Goal: Task Accomplishment & Management: Manage account settings

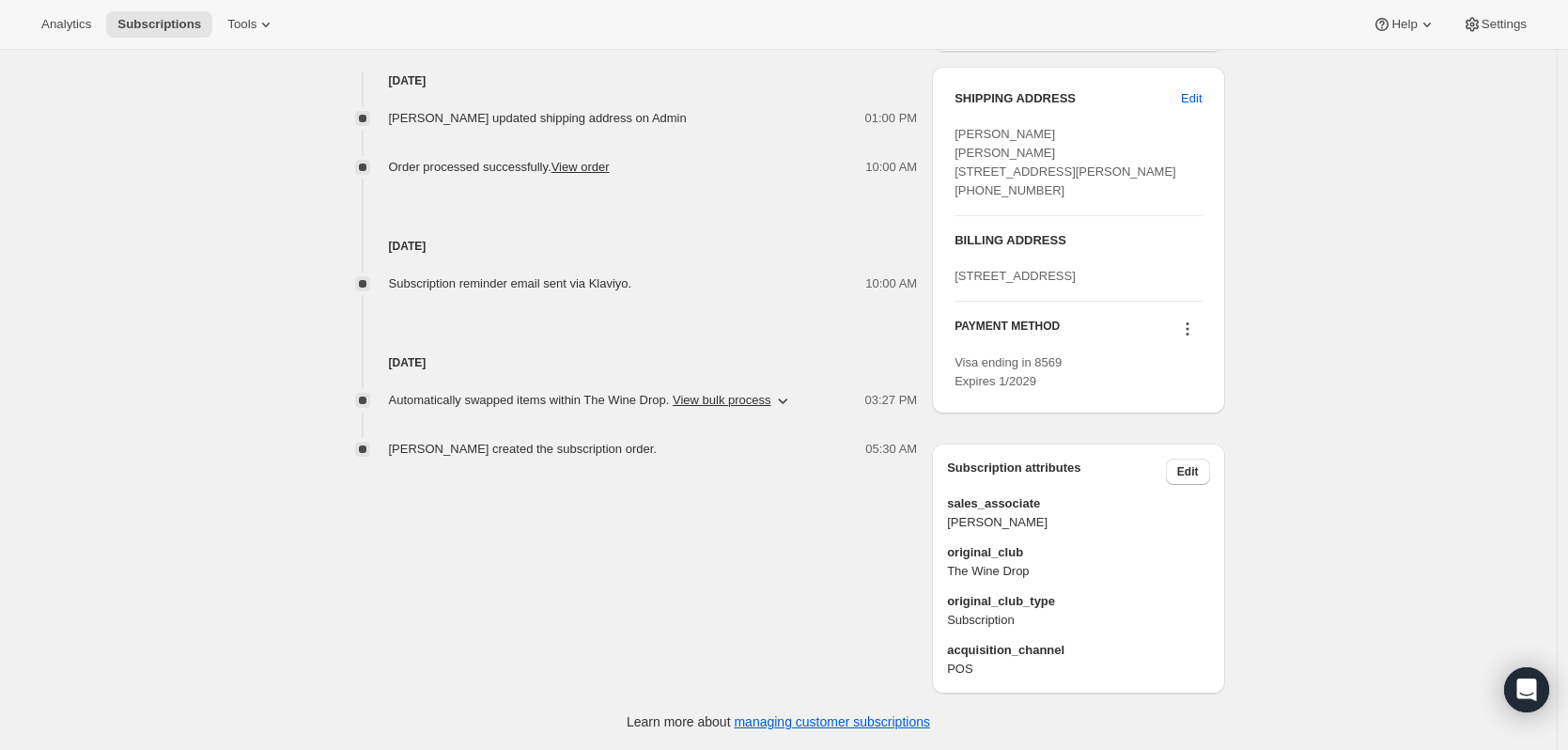
scroll to position [916, 0]
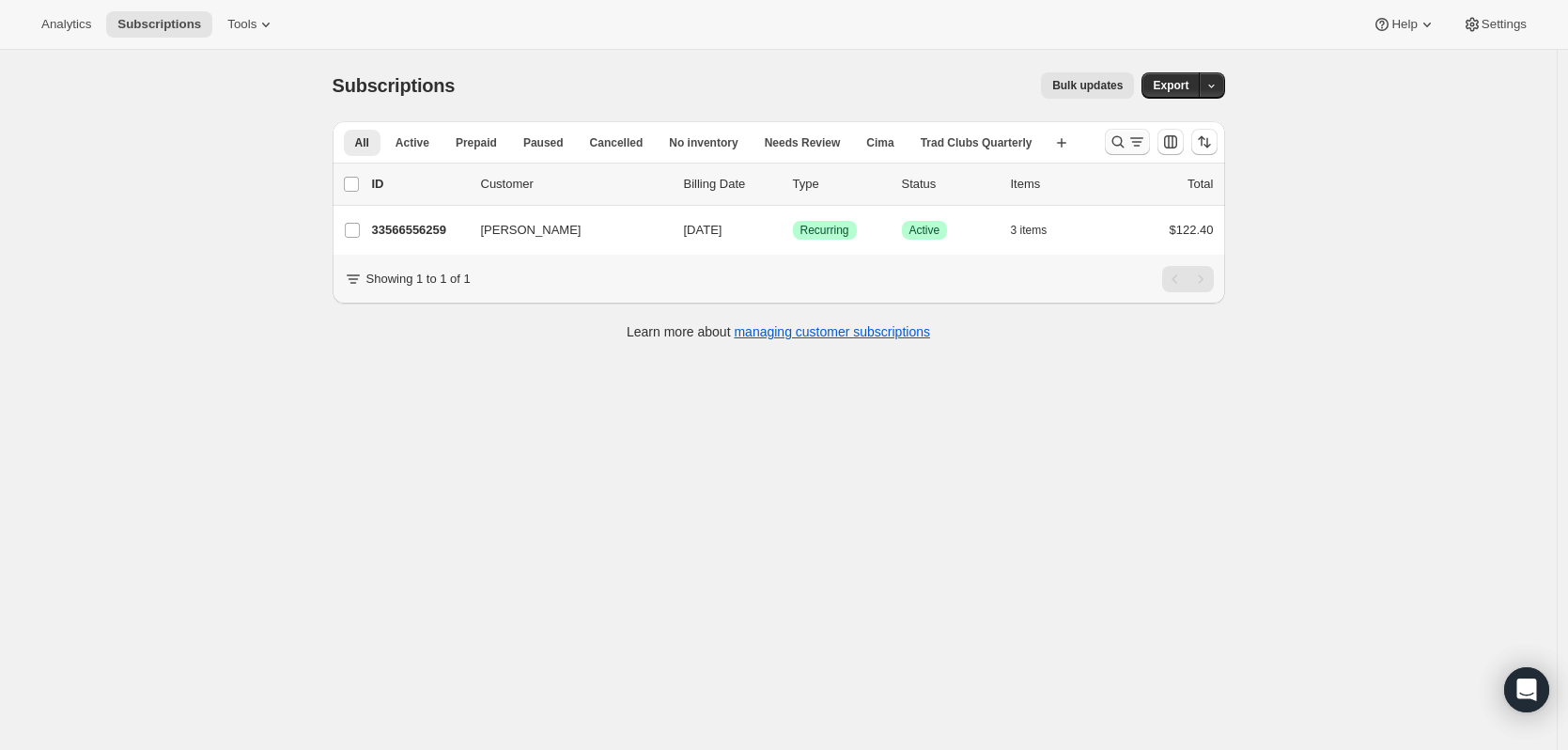
click at [1122, 139] on icon "Search and filter results" at bounding box center [1118, 141] width 18 height 18
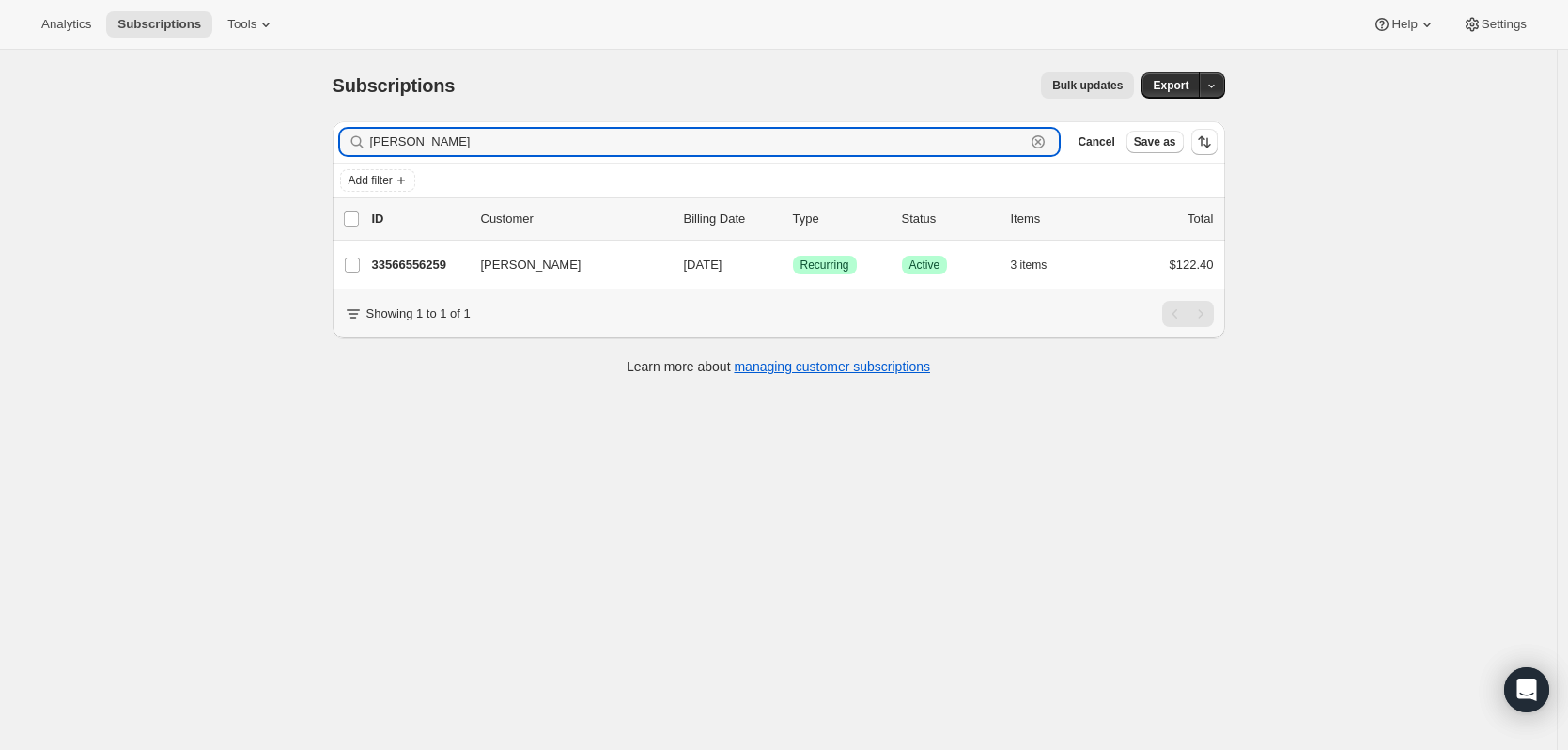
click at [1048, 138] on icon "button" at bounding box center [1037, 141] width 18 height 18
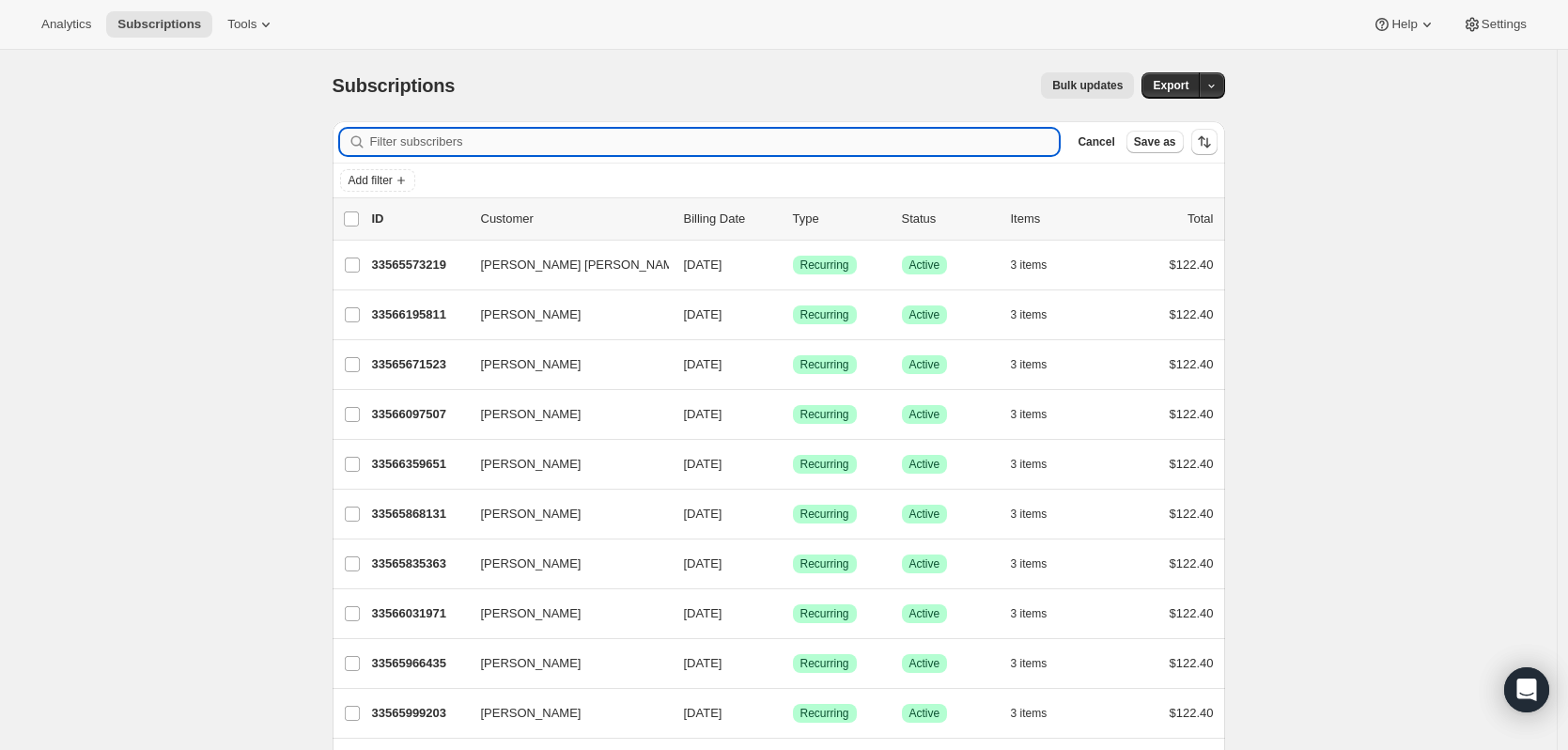
click at [807, 137] on input "Filter subscribers" at bounding box center [714, 141] width 689 height 26
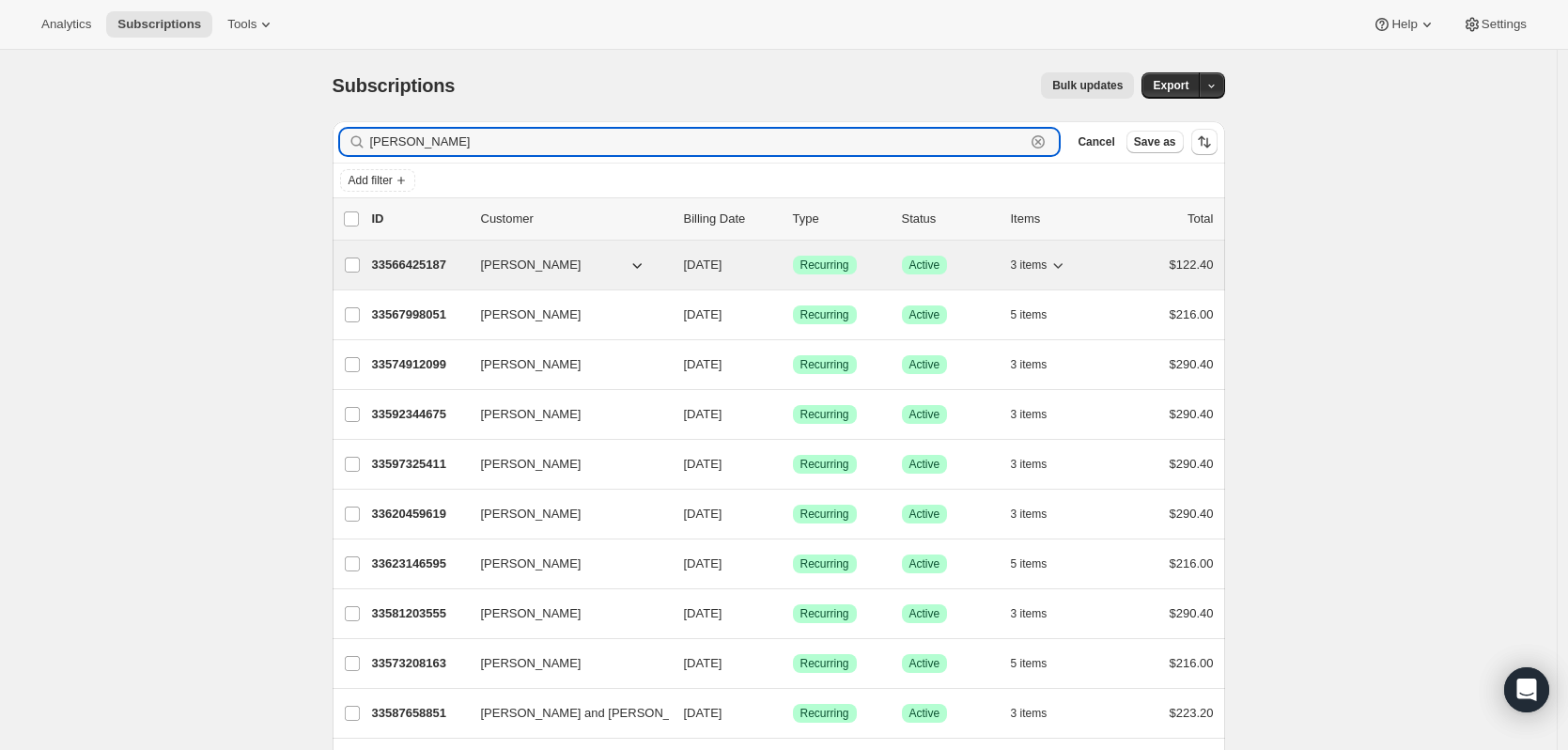
type input "[PERSON_NAME]"
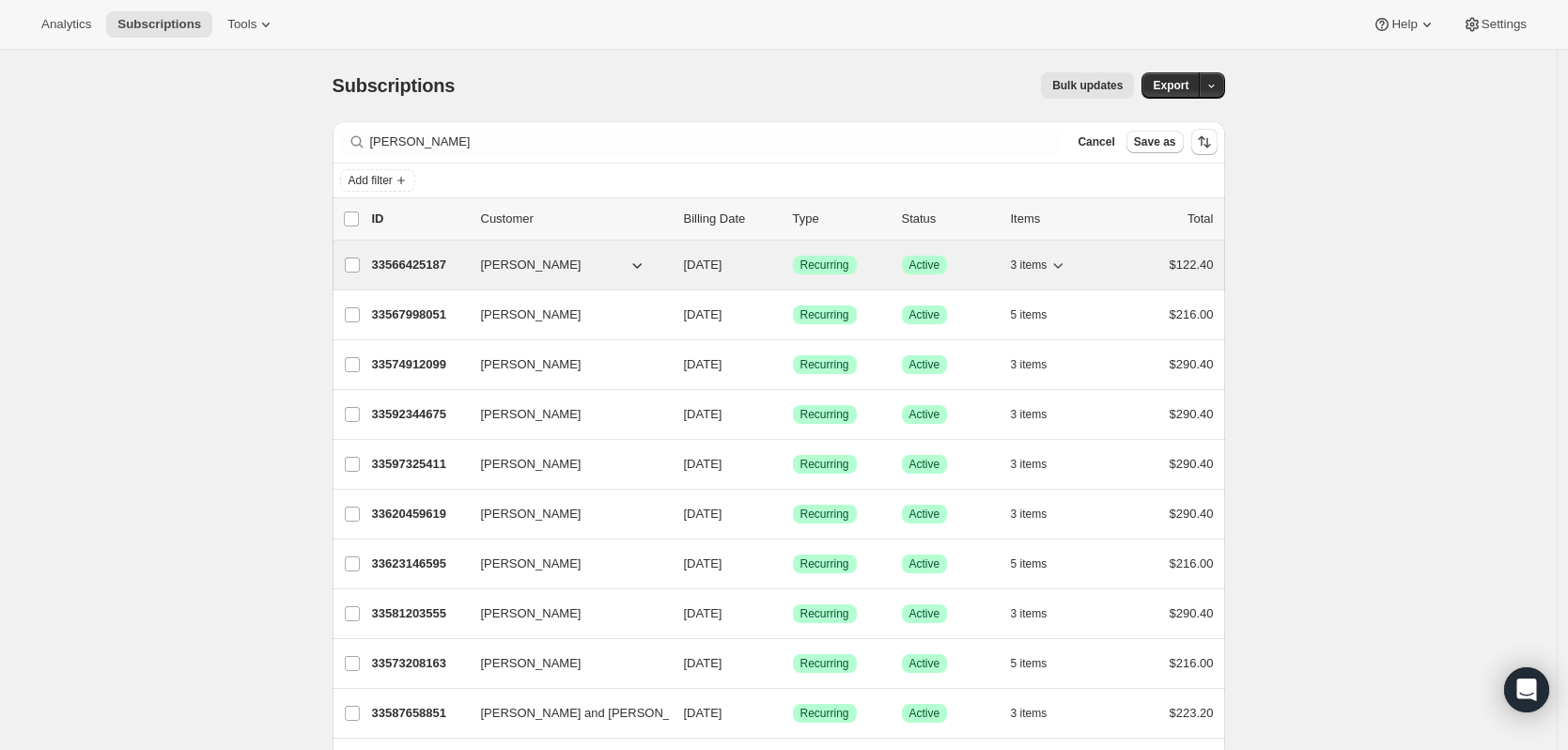
click at [416, 256] on p "33566425187" at bounding box center [419, 264] width 94 height 18
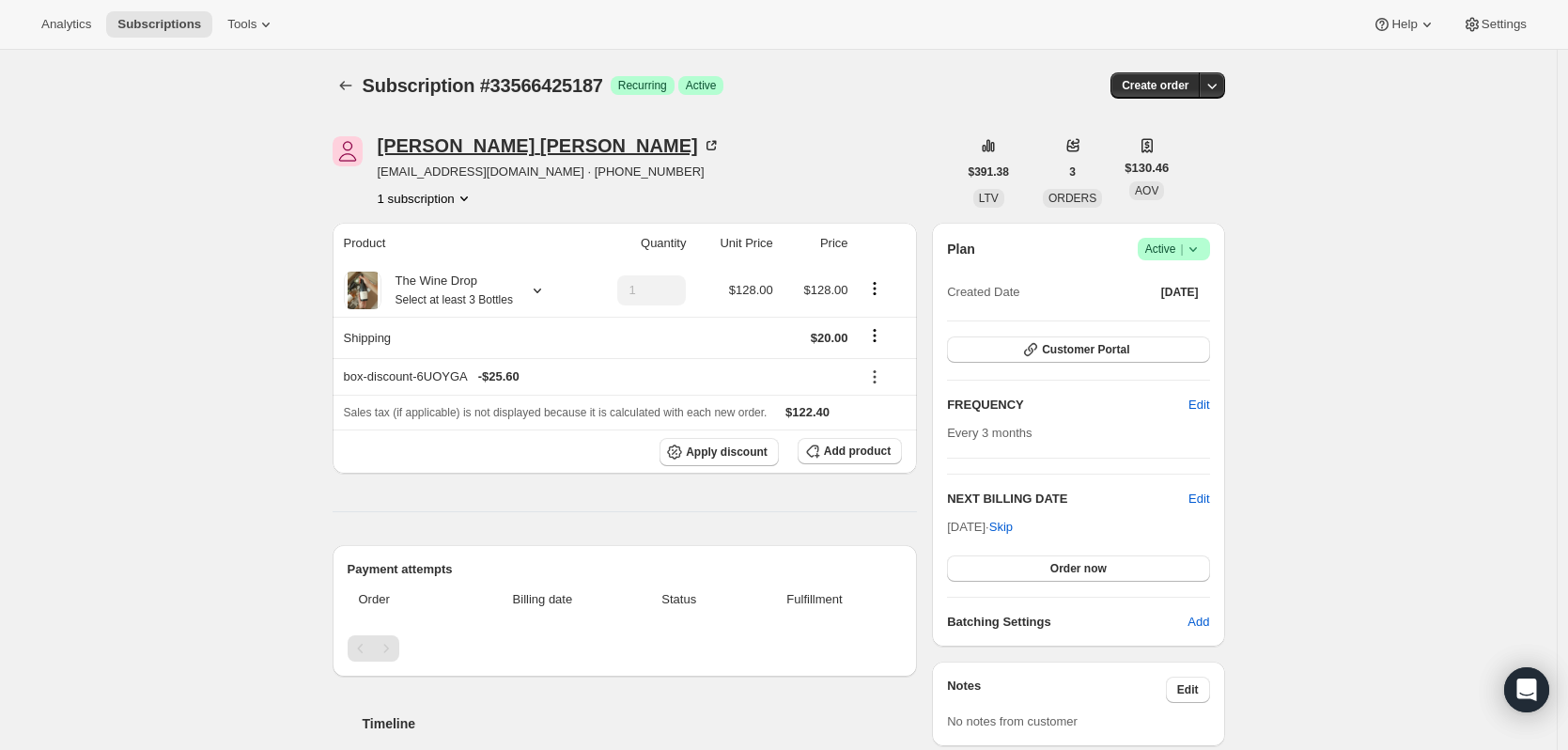
click at [441, 143] on div "[PERSON_NAME]" at bounding box center [549, 145] width 343 height 18
